Goal: Find specific page/section: Find specific page/section

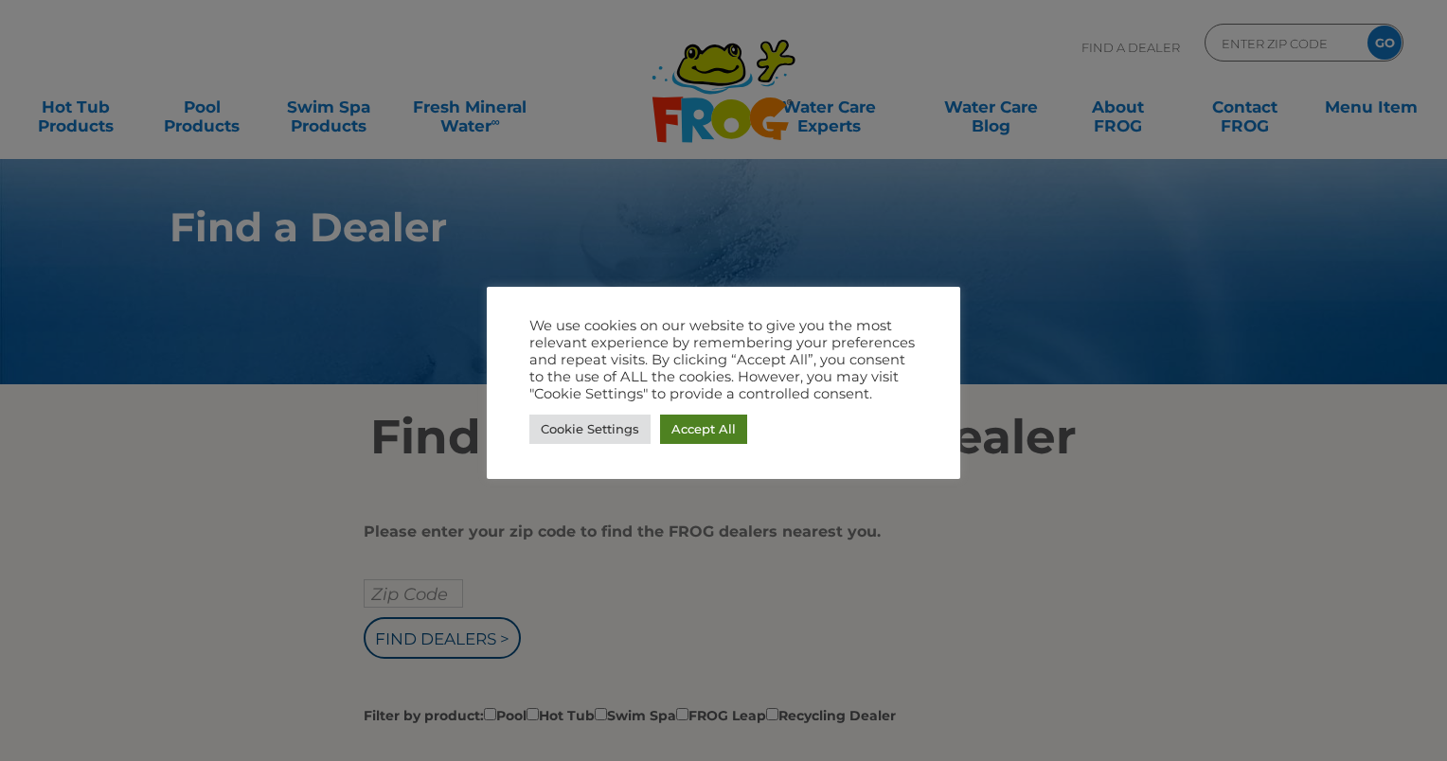
click at [723, 420] on link "Accept All" at bounding box center [703, 429] width 87 height 29
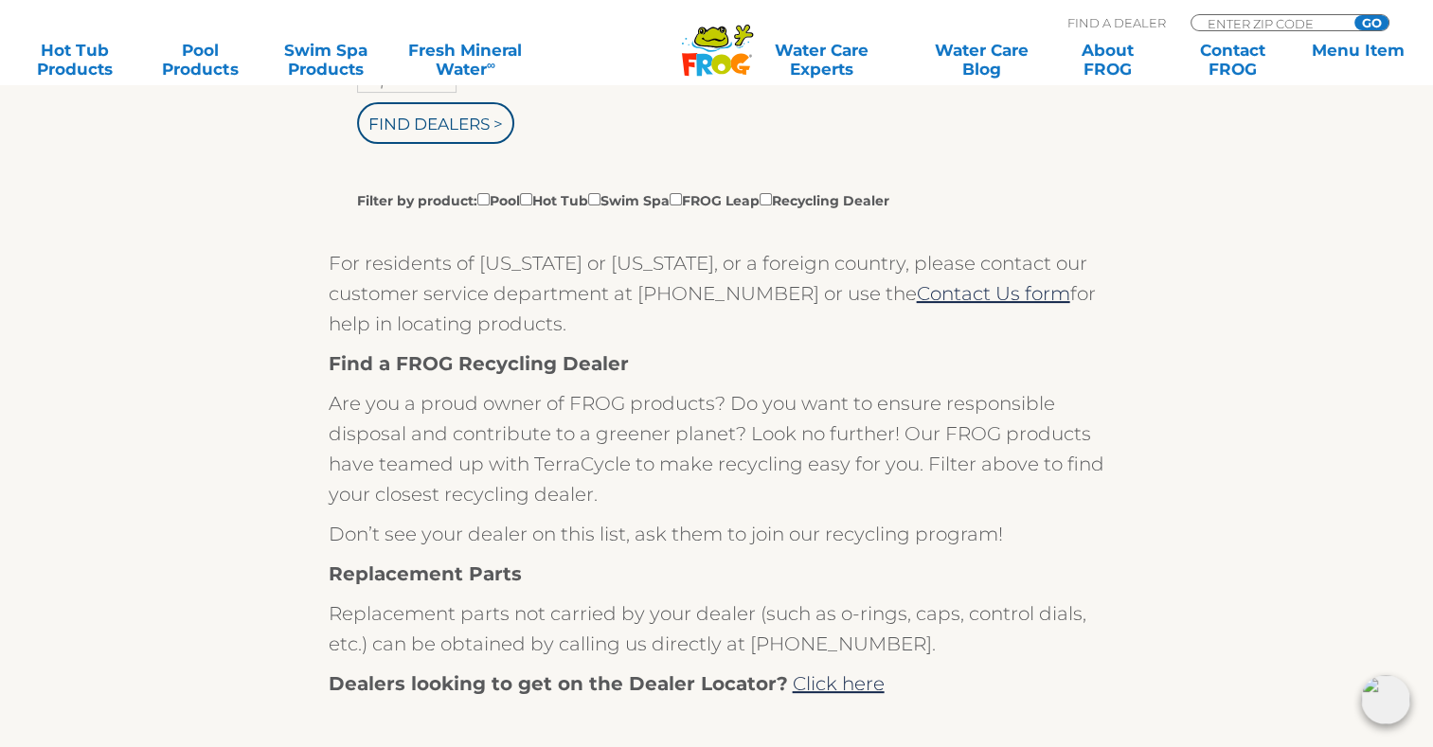
scroll to position [473, 0]
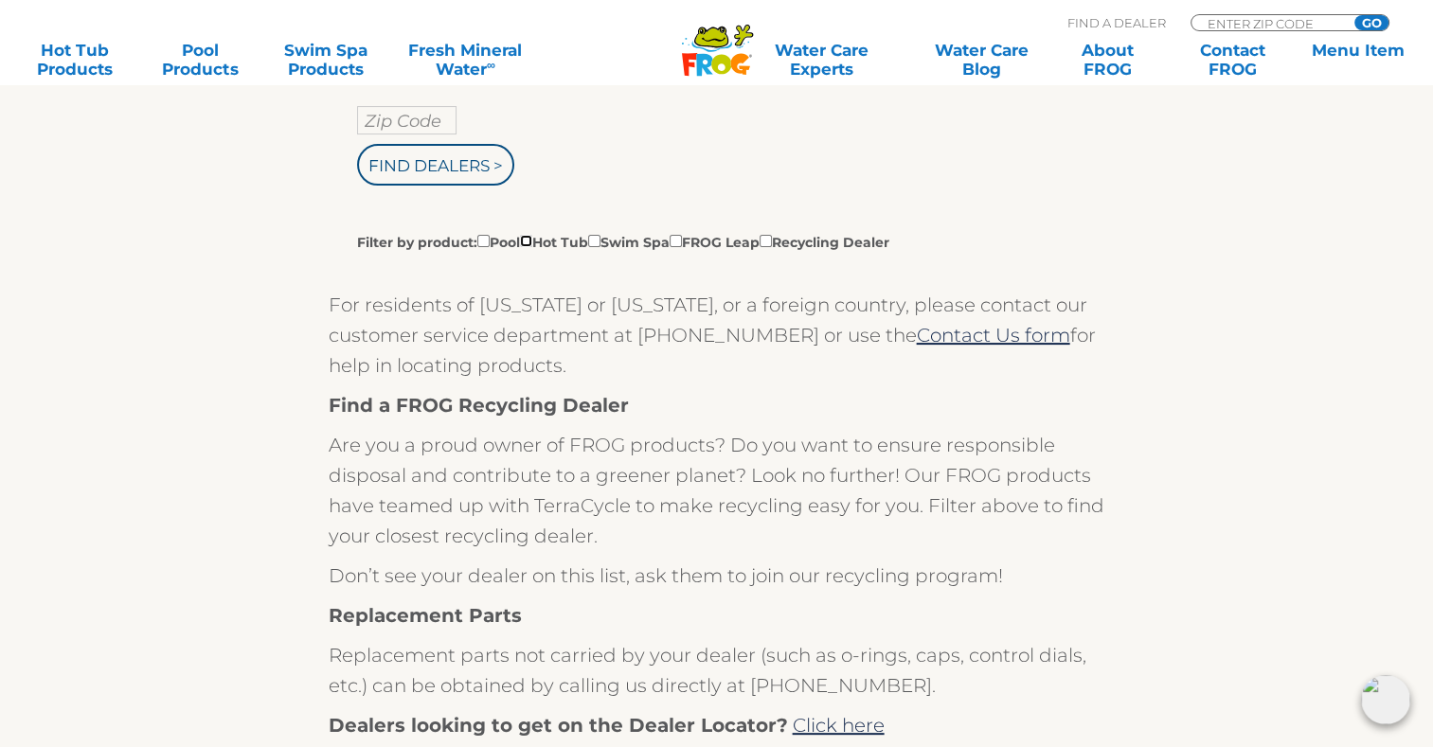
click at [532, 245] on input "Filter by product: Pool Hot Tub Swim Spa FROG Leap Recycling Dealer" at bounding box center [526, 241] width 12 height 12
checkbox input "true"
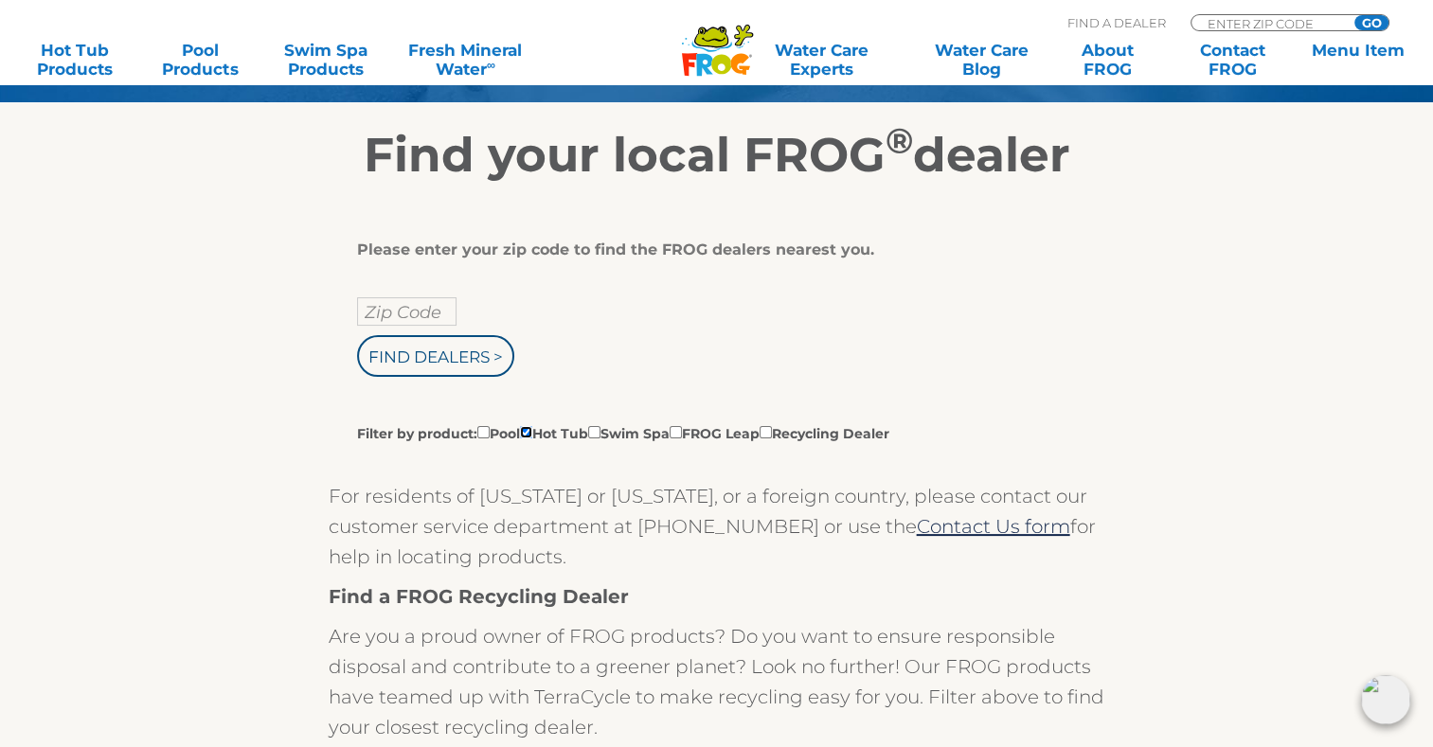
scroll to position [0, 0]
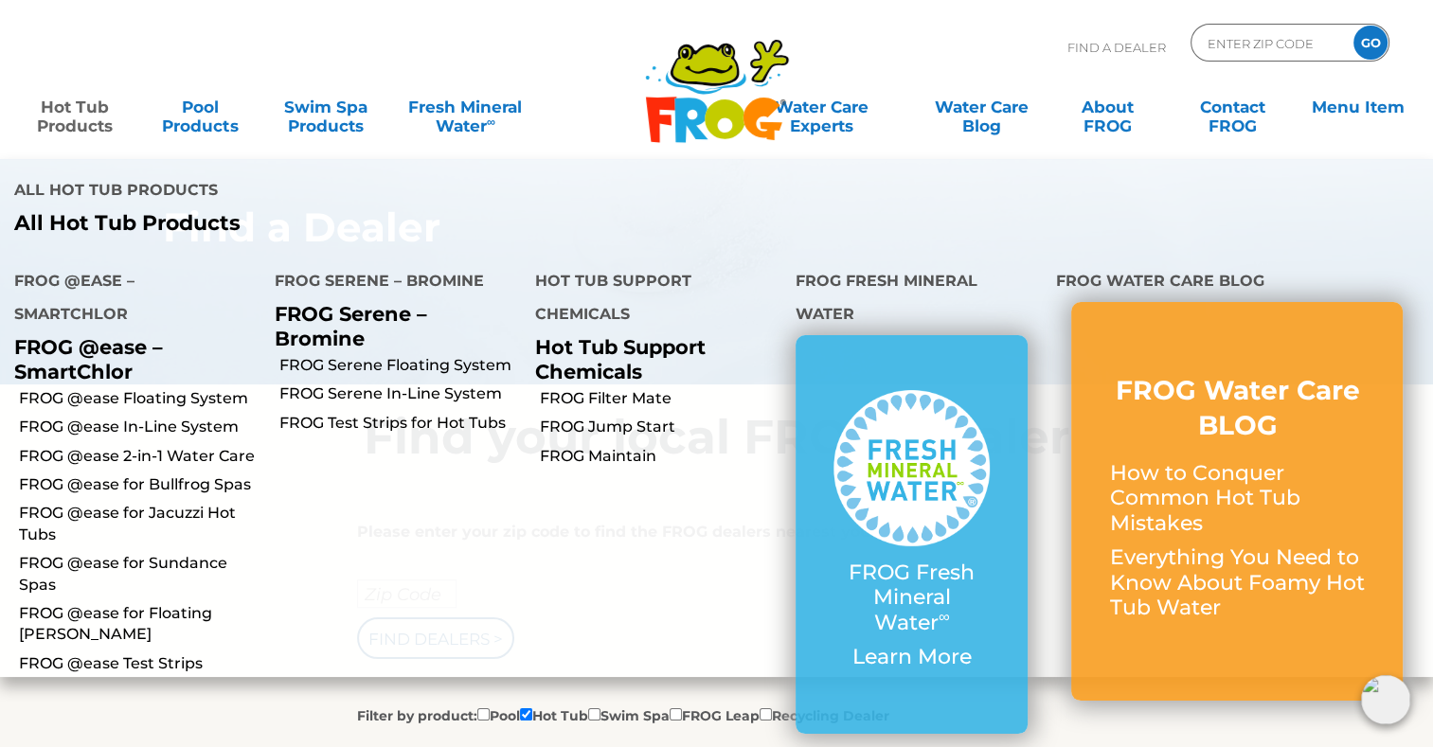
click at [86, 104] on link "Hot Tub Products" at bounding box center [75, 107] width 112 height 38
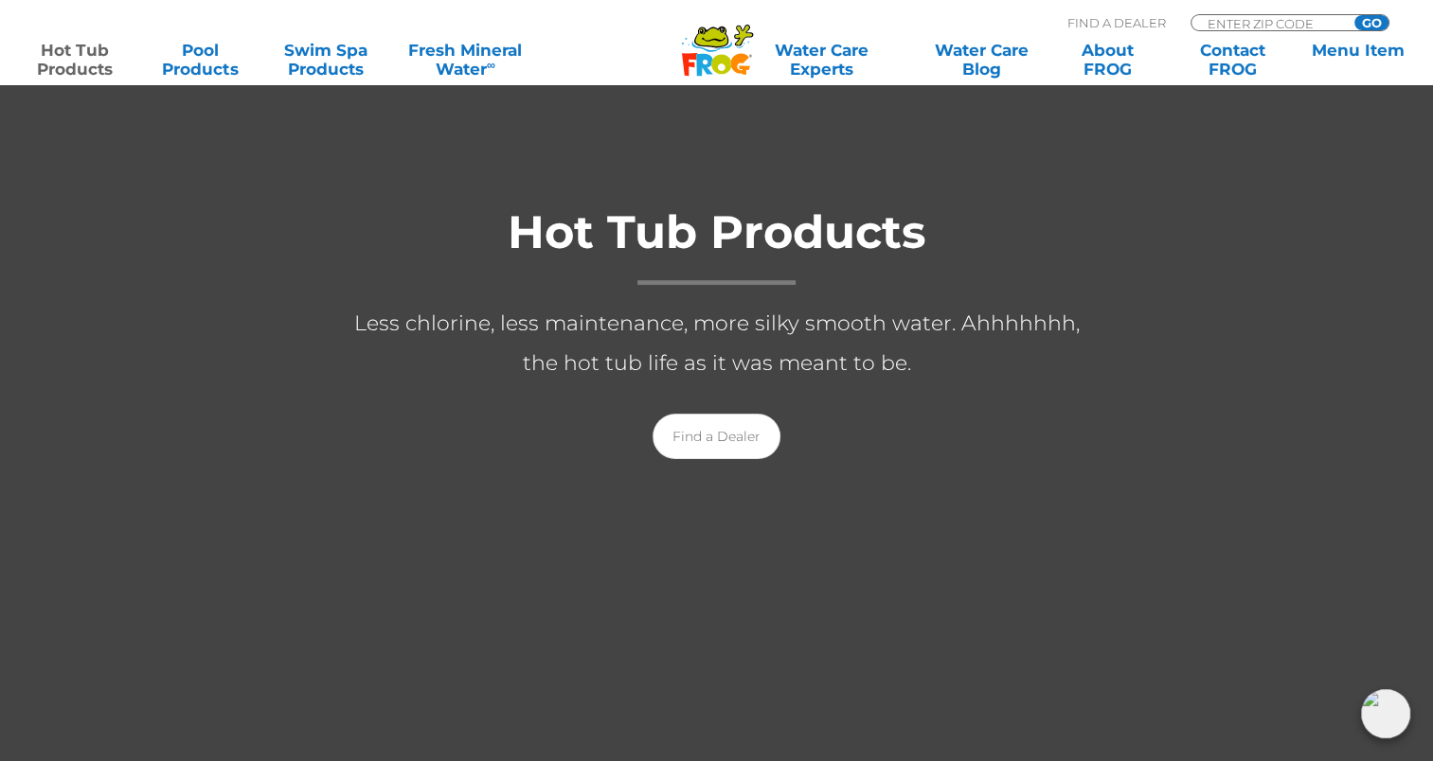
scroll to position [284, 0]
